Goal: Information Seeking & Learning: Learn about a topic

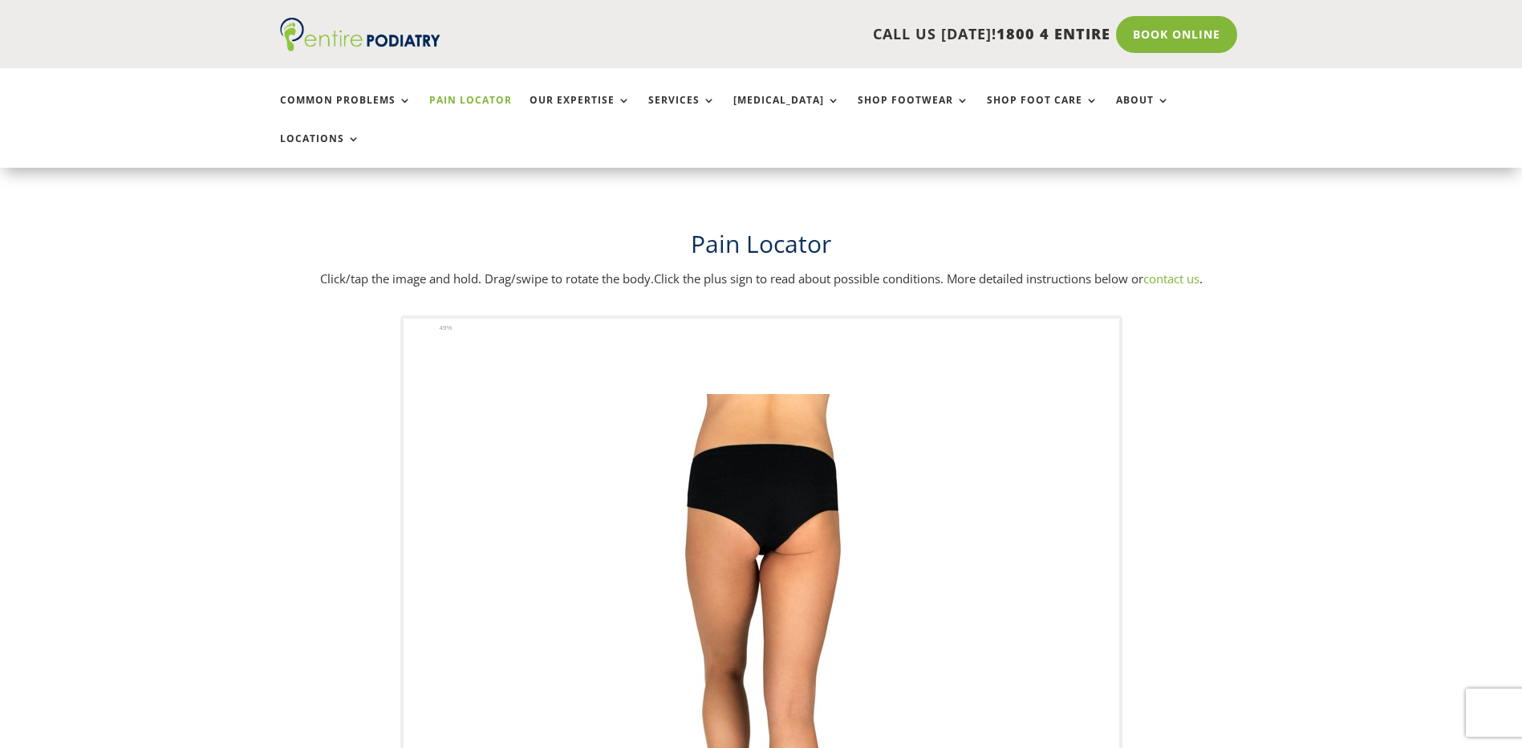
scroll to position [257, 0]
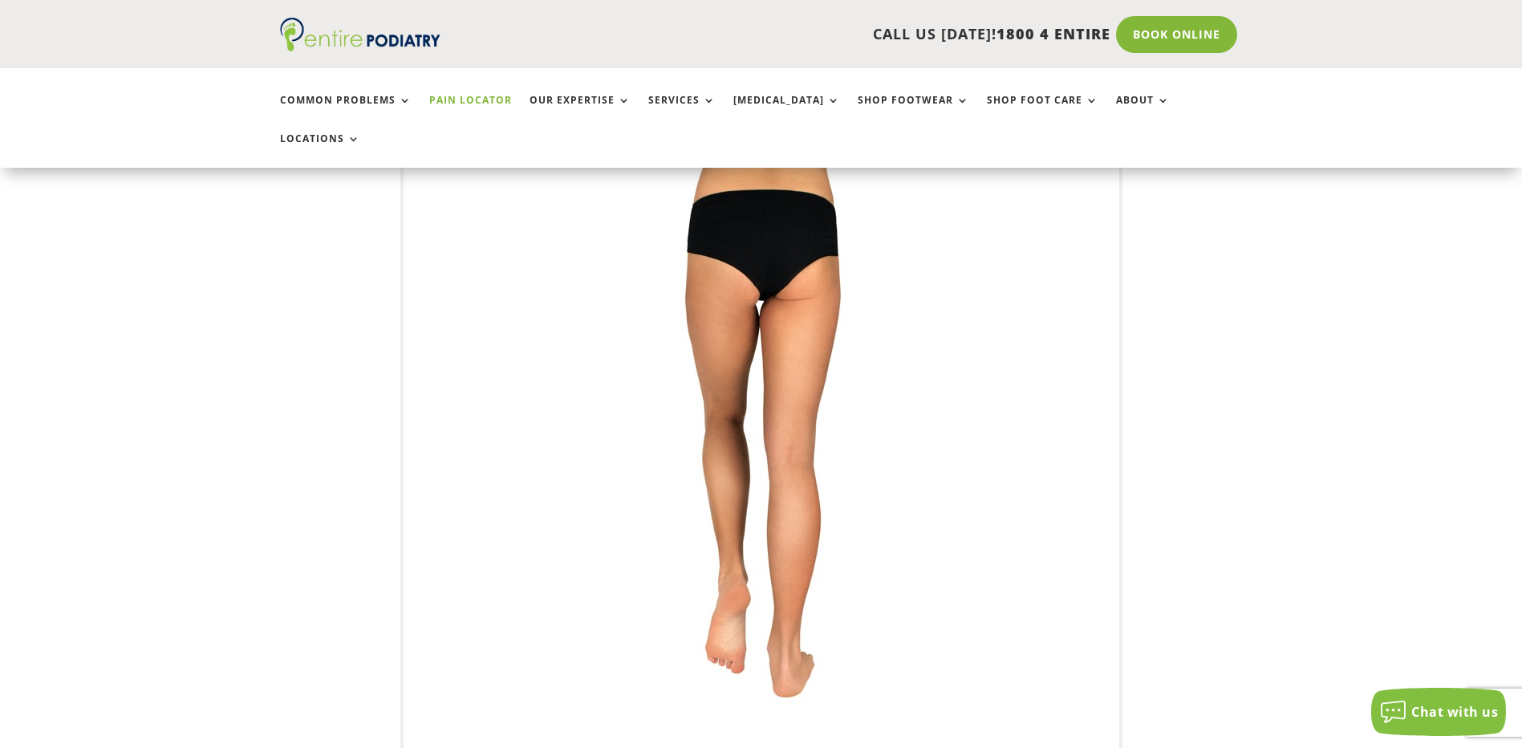
click at [722, 545] on img at bounding box center [761, 461] width 443 height 642
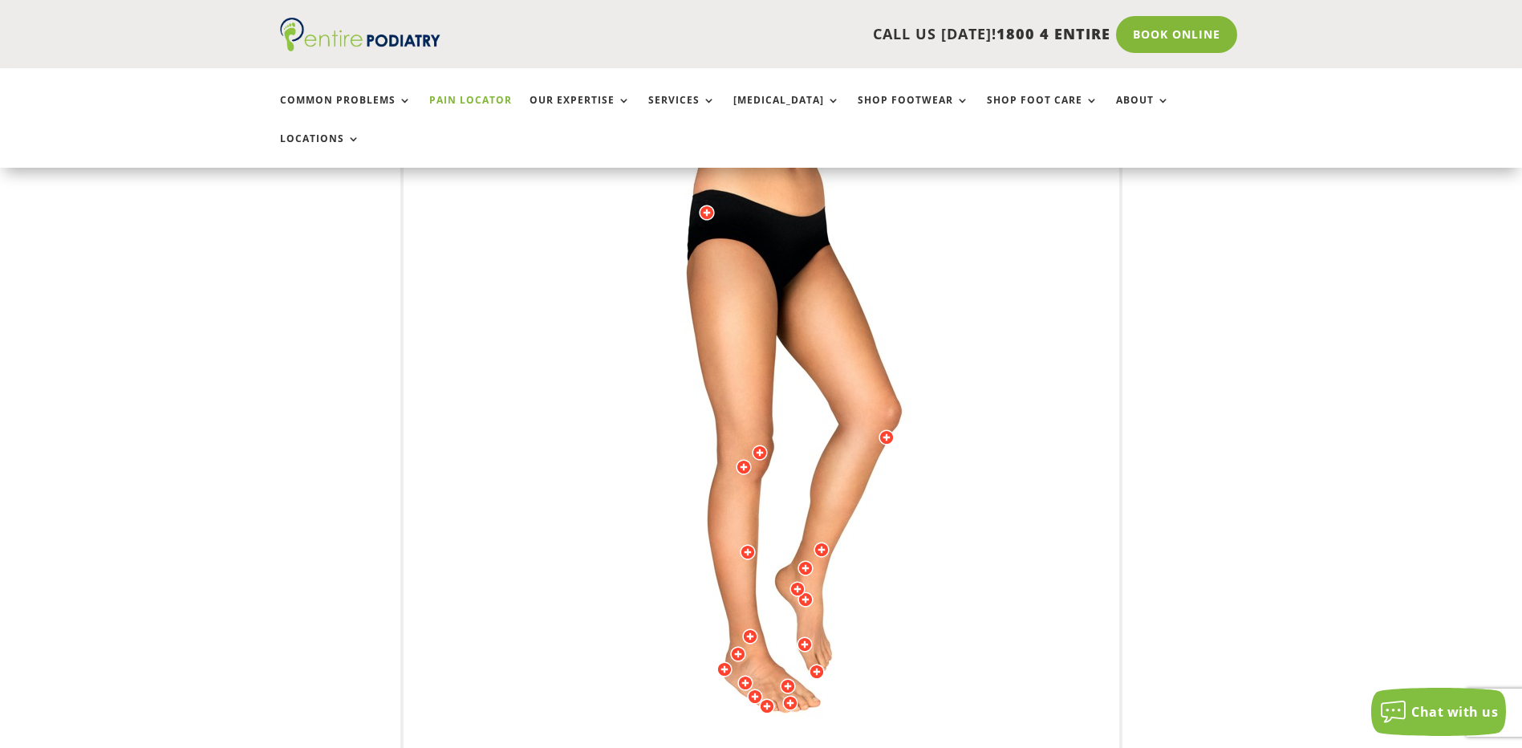
click at [728, 640] on img at bounding box center [761, 461] width 443 height 642
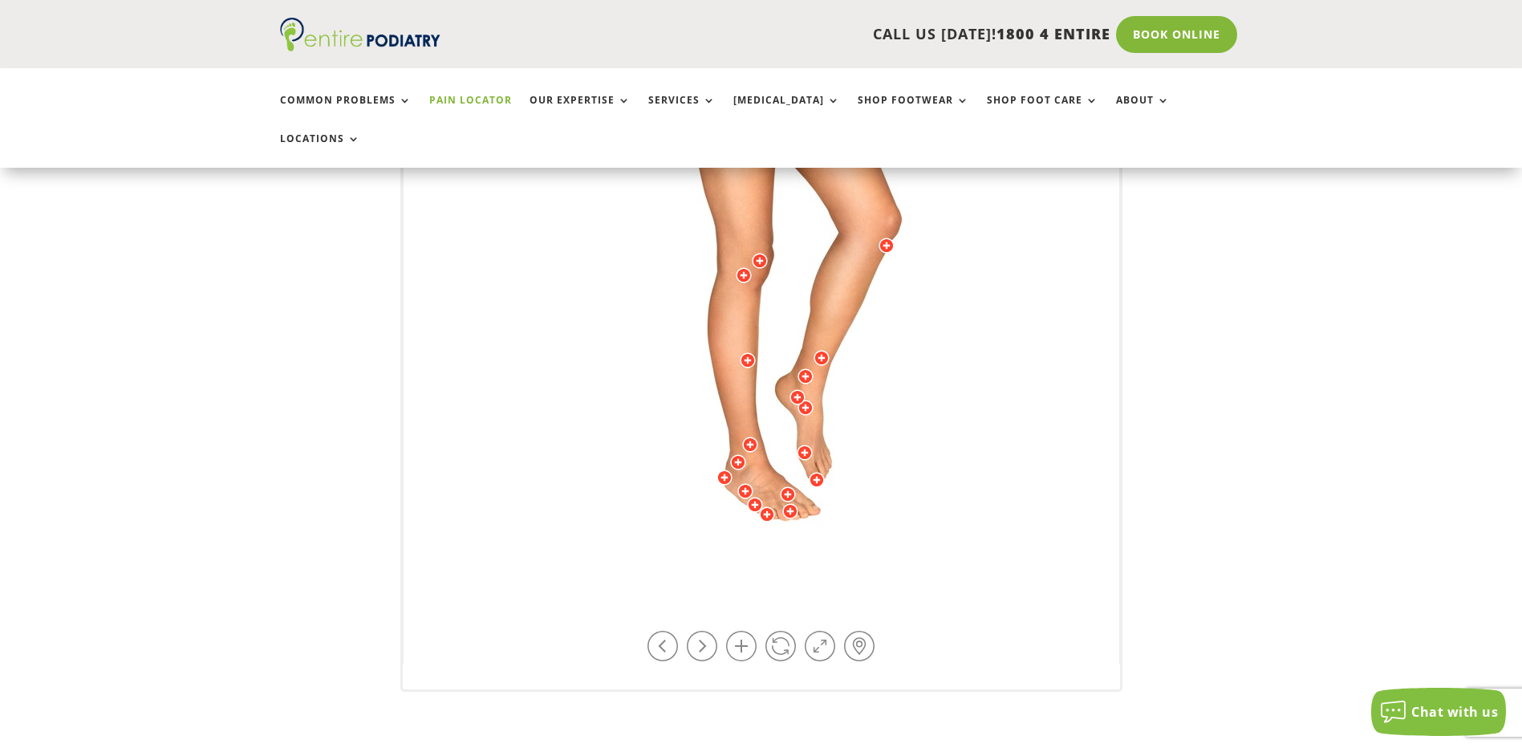
scroll to position [449, 0]
click at [739, 630] on link at bounding box center [741, 645] width 30 height 30
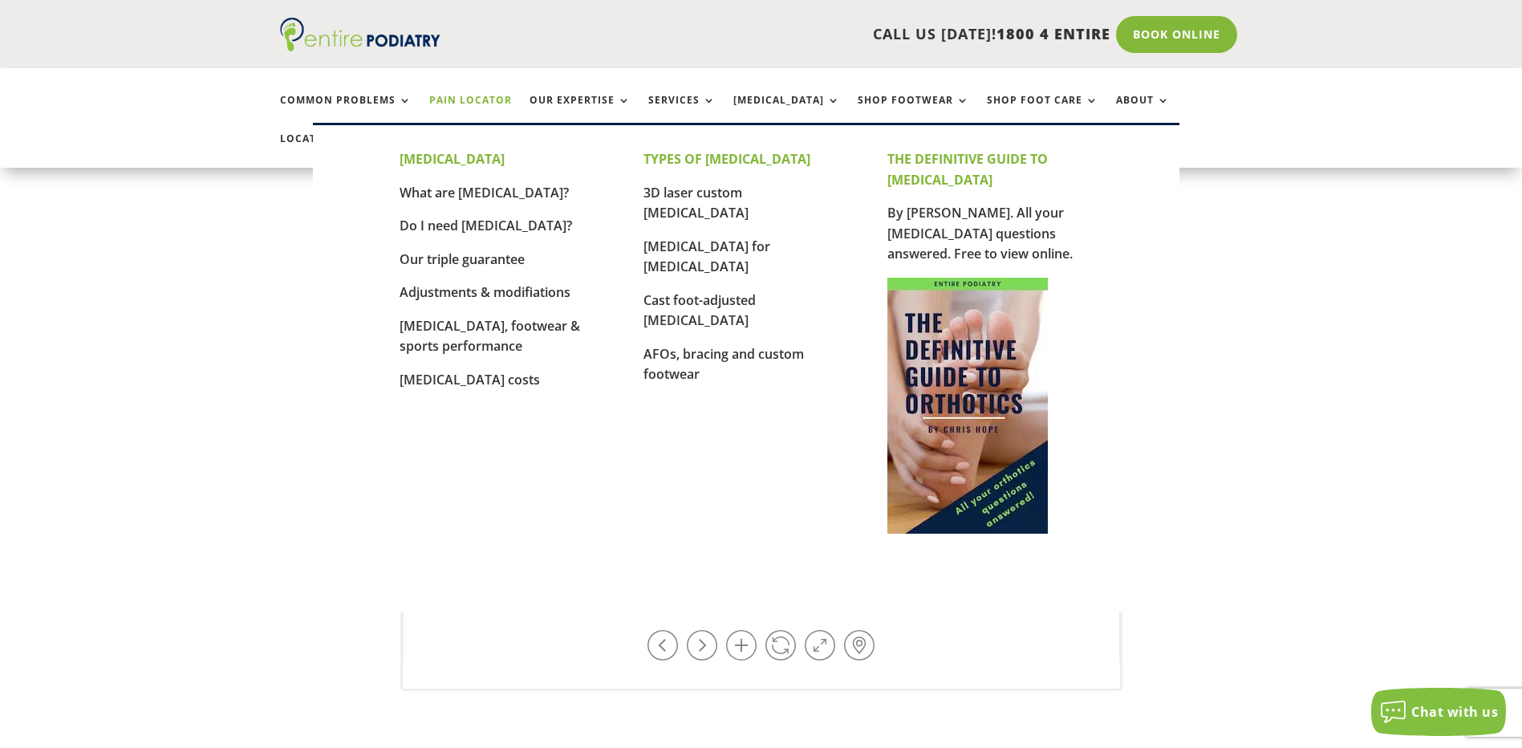
drag, startPoint x: 760, startPoint y: 400, endPoint x: 835, endPoint y: 142, distance: 269.0
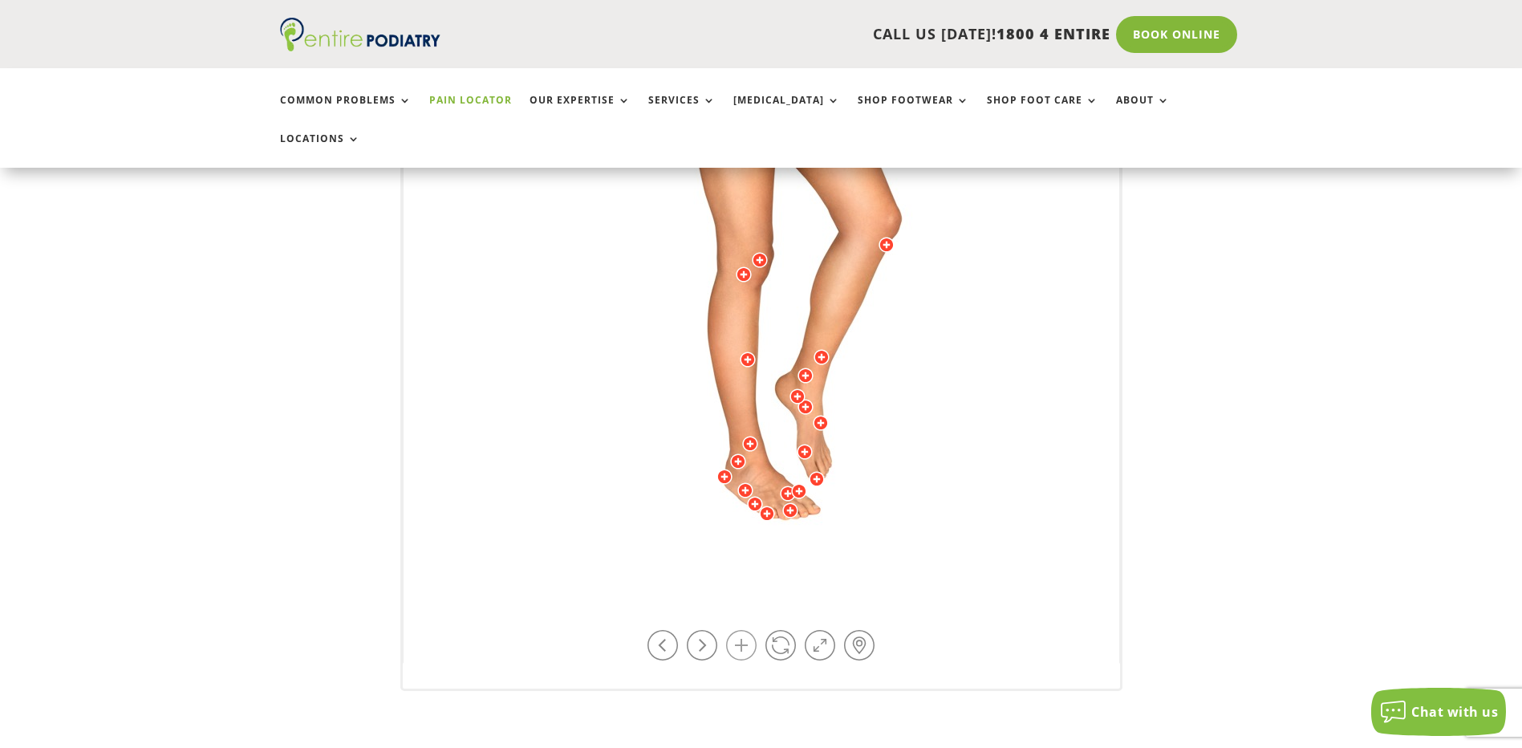
click at [744, 630] on link at bounding box center [741, 645] width 30 height 30
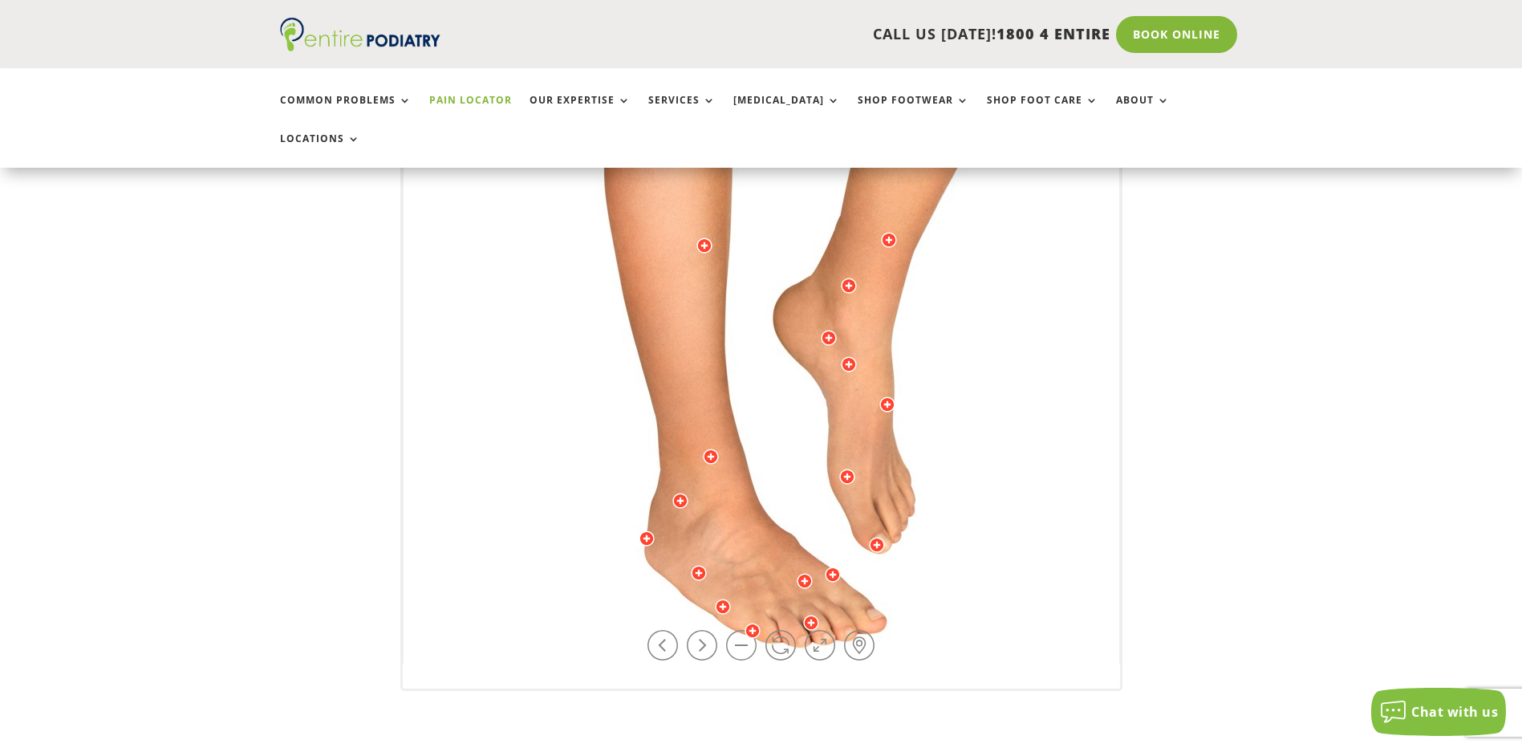
drag, startPoint x: 786, startPoint y: 395, endPoint x: 776, endPoint y: 177, distance: 218.5
click at [775, 180] on img at bounding box center [738, 16] width 1107 height 1605
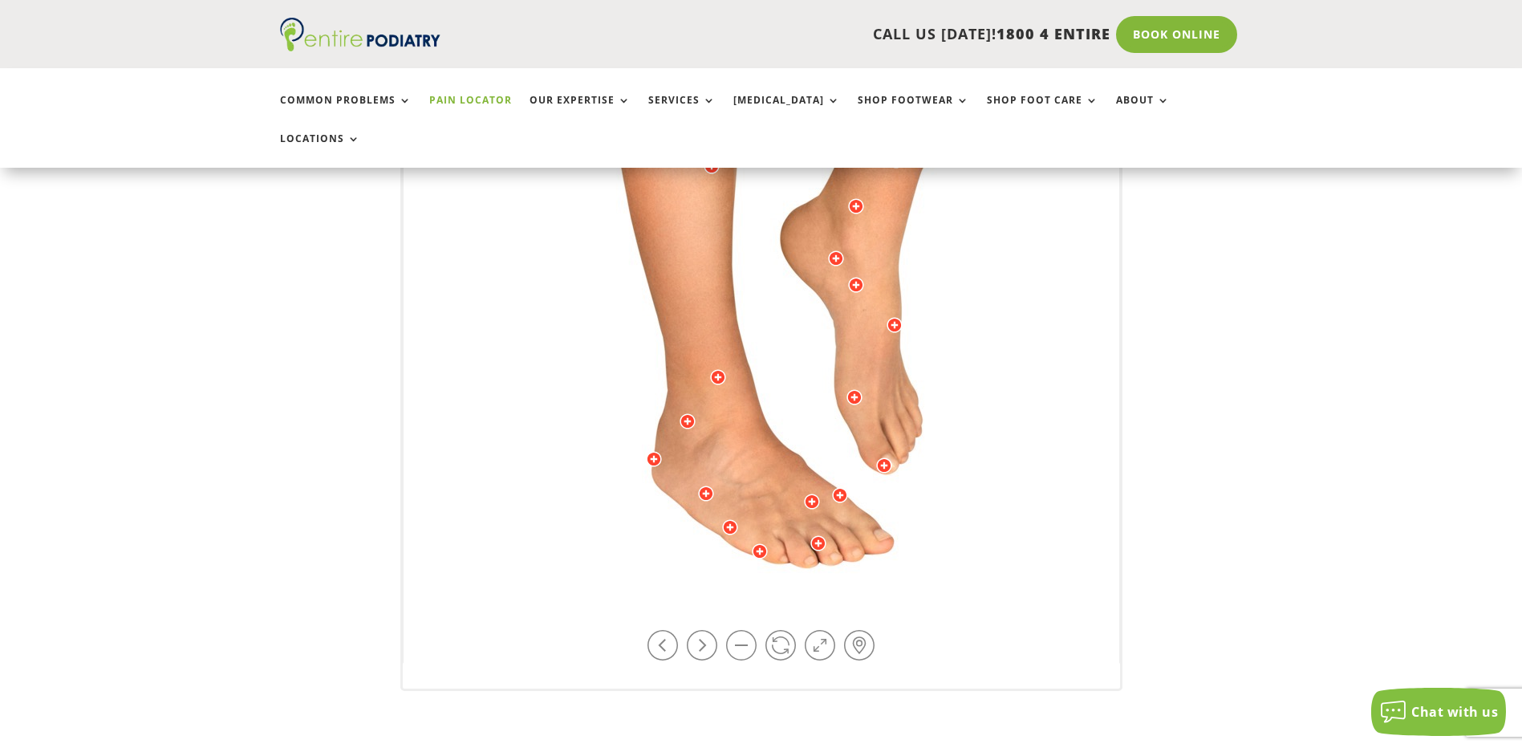
drag, startPoint x: 788, startPoint y: 385, endPoint x: 789, endPoint y: 364, distance: 20.9
click at [688, 411] on div at bounding box center [688, 419] width 16 height 16
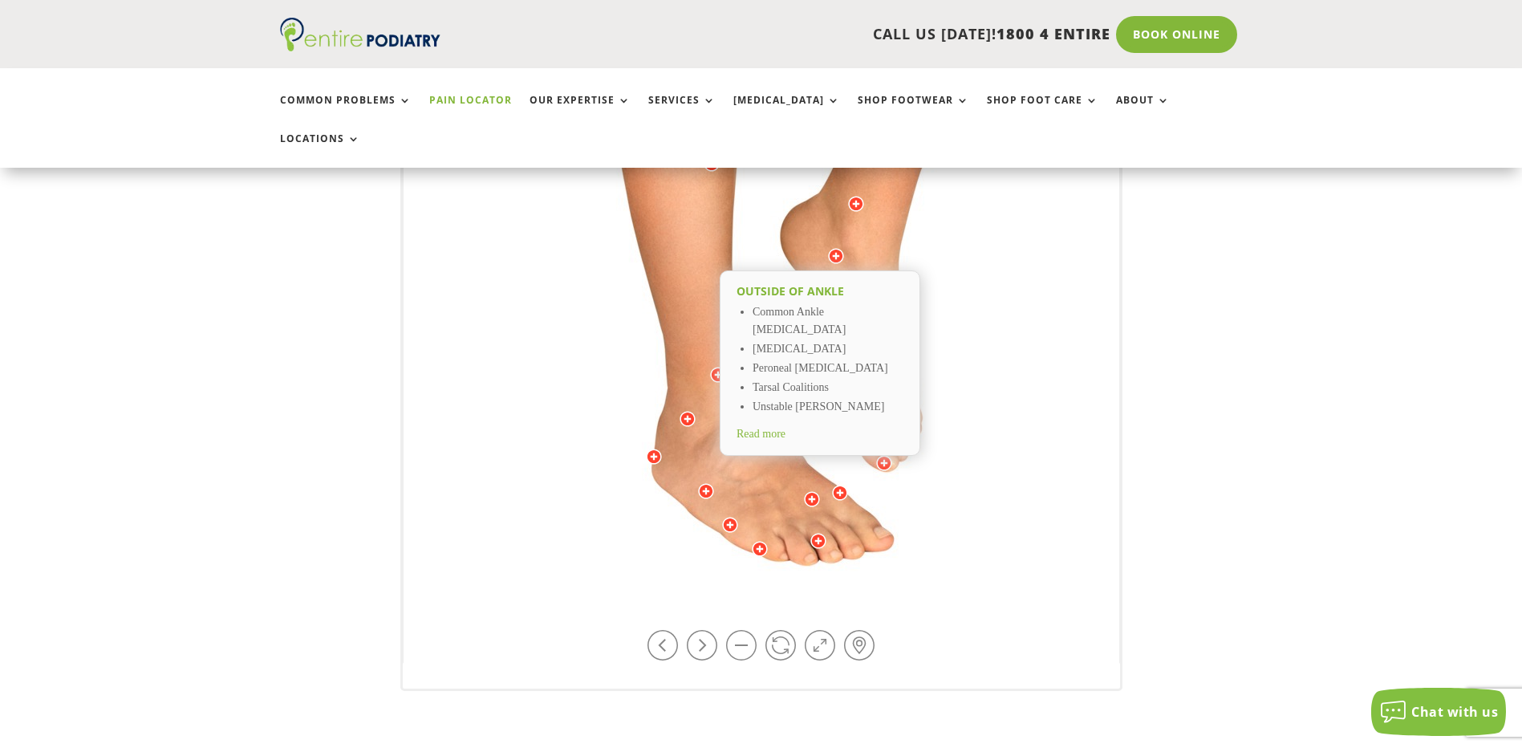
click at [655, 449] on div at bounding box center [654, 457] width 16 height 16
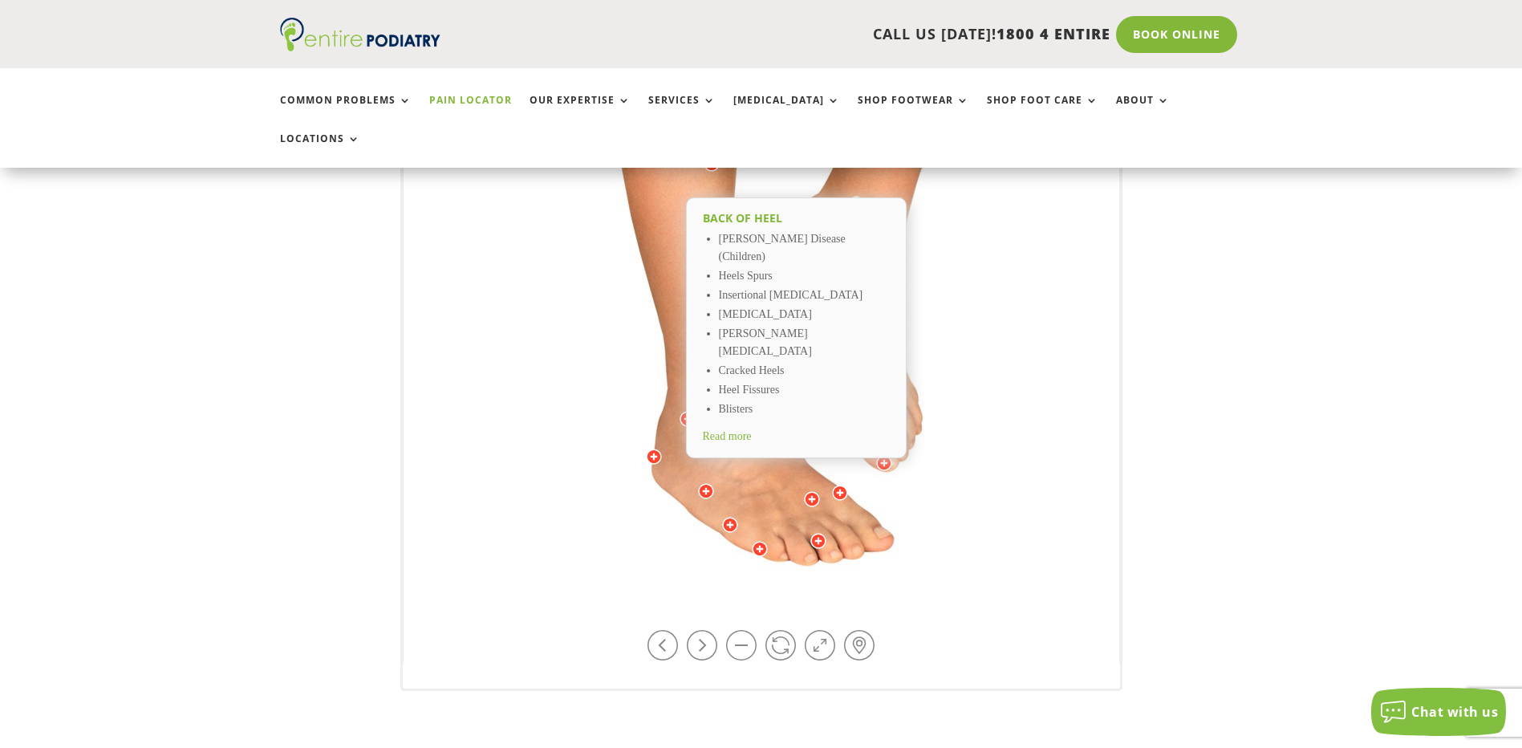
click at [683, 411] on div at bounding box center [688, 419] width 16 height 16
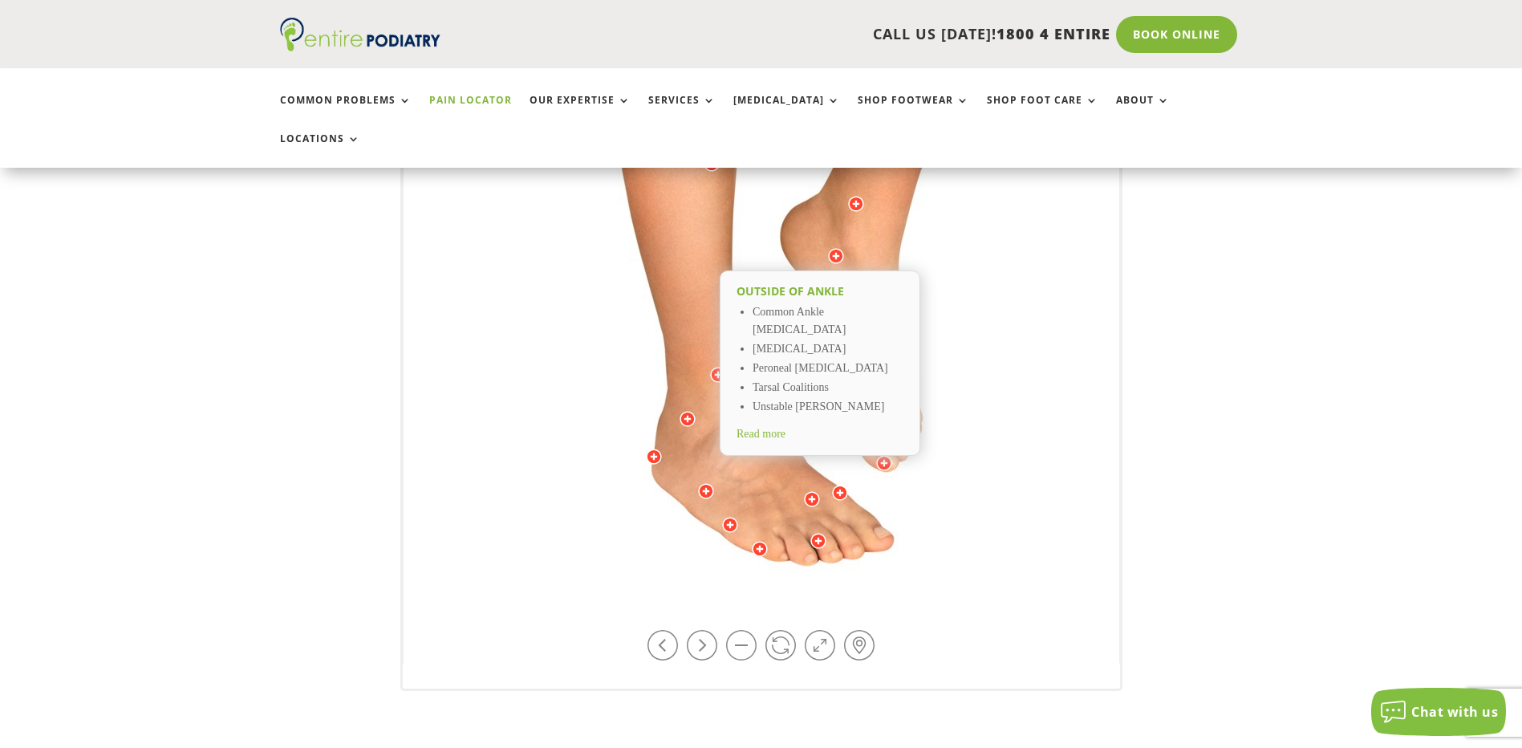
click at [776, 428] on span "Read more" at bounding box center [761, 434] width 49 height 12
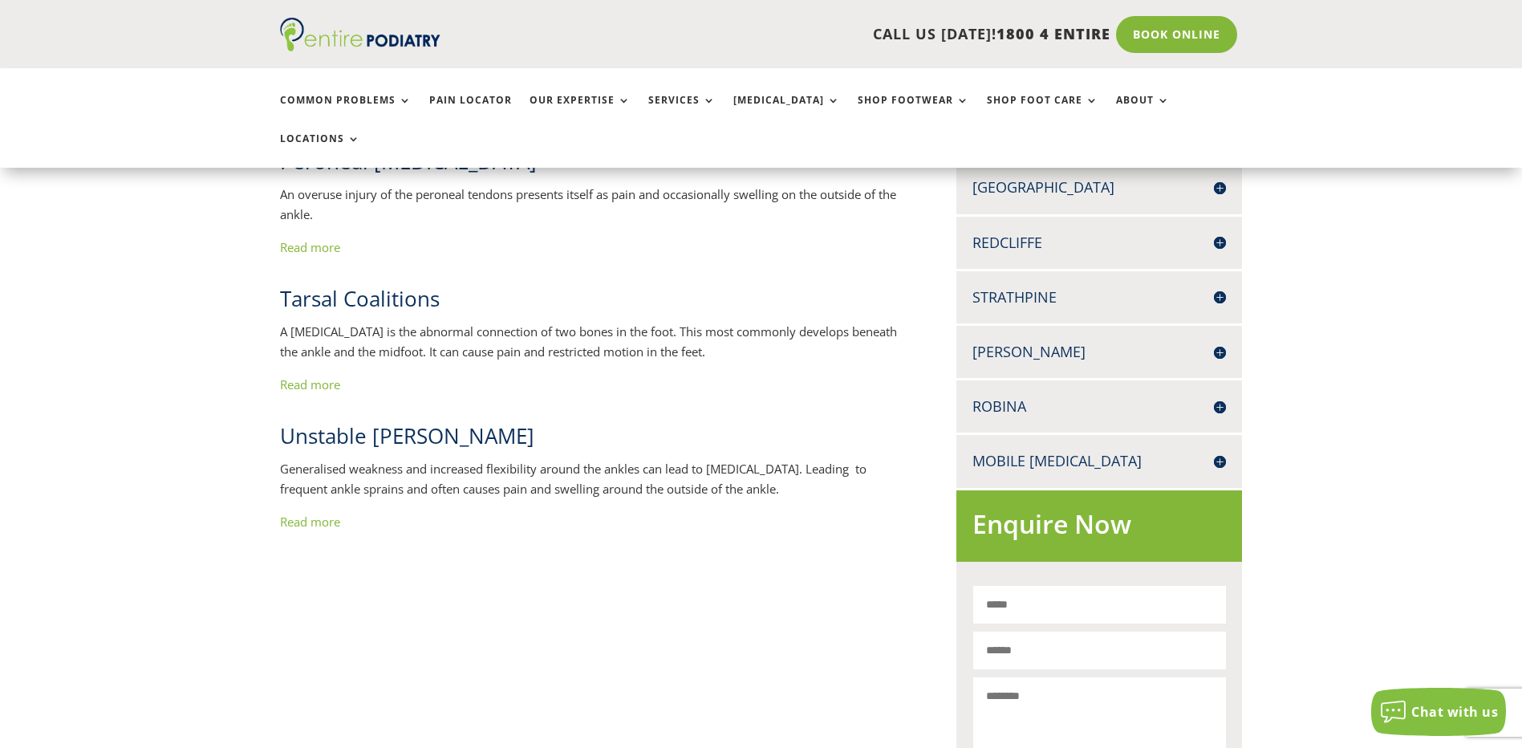
scroll to position [578, 0]
